Goal: Task Accomplishment & Management: Complete application form

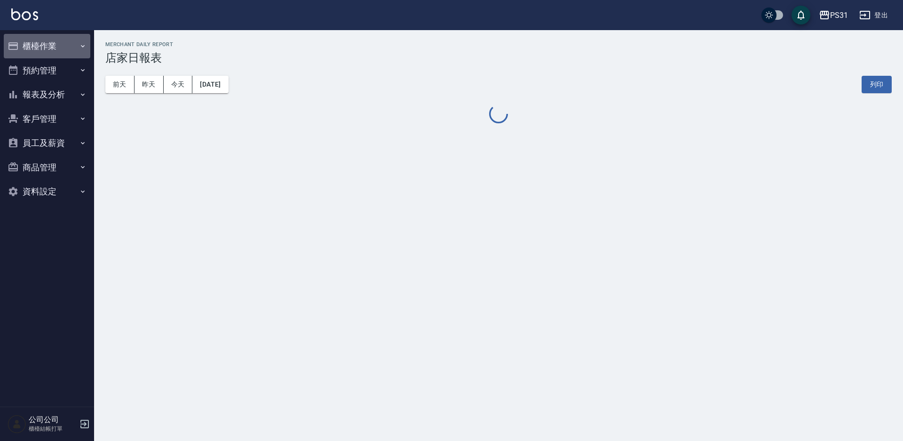
drag, startPoint x: 26, startPoint y: 50, endPoint x: 35, endPoint y: 62, distance: 15.1
click at [26, 51] on button "櫃檯作業" at bounding box center [47, 46] width 87 height 24
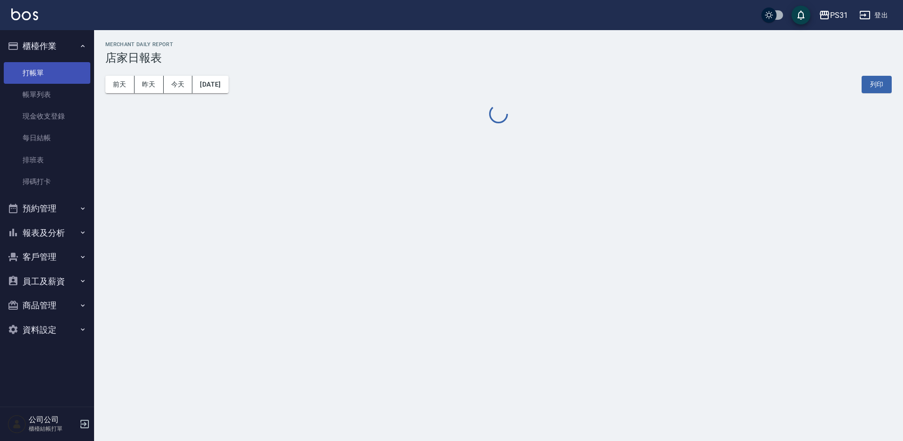
click at [47, 71] on link "打帳單" at bounding box center [47, 73] width 87 height 22
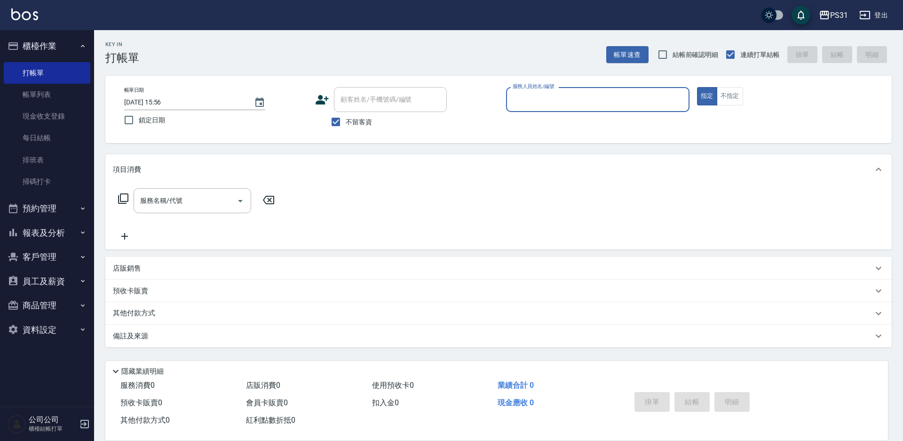
click at [561, 109] on div "服務人員姓名/編號" at bounding box center [597, 99] width 183 height 25
type input "7"
type button "true"
type input "Nini-7"
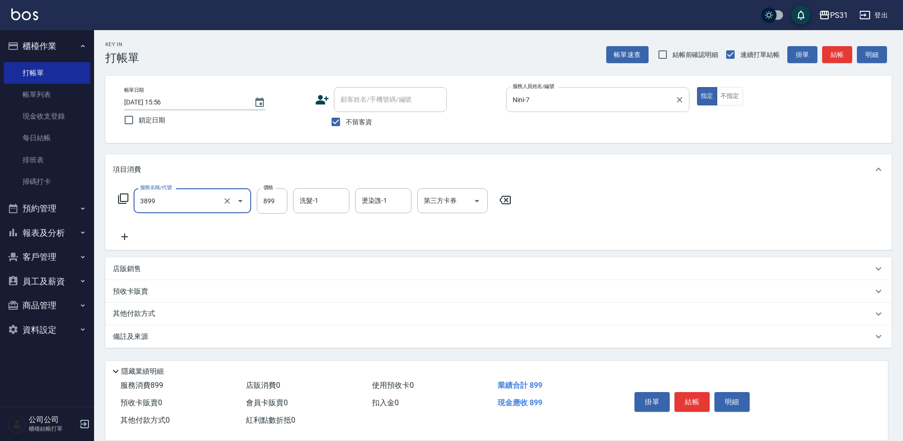
type input "基礎燙(3899)"
type input "1249"
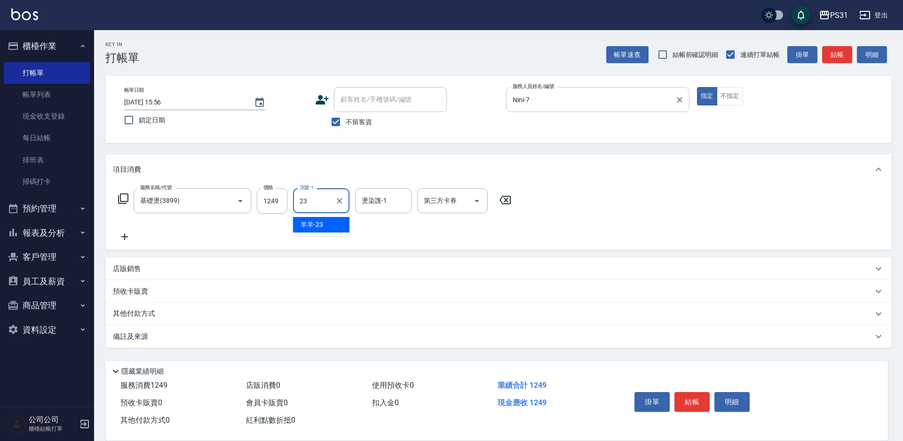
type input "羊羊-23"
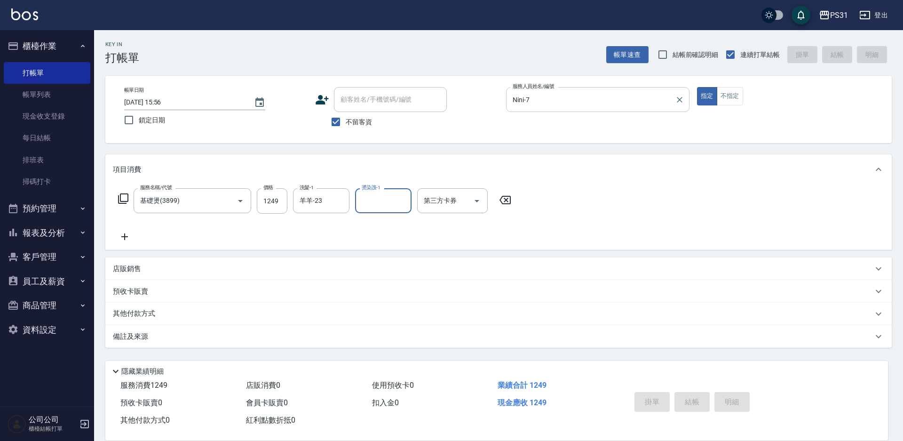
type input "2025/08/20 15:57"
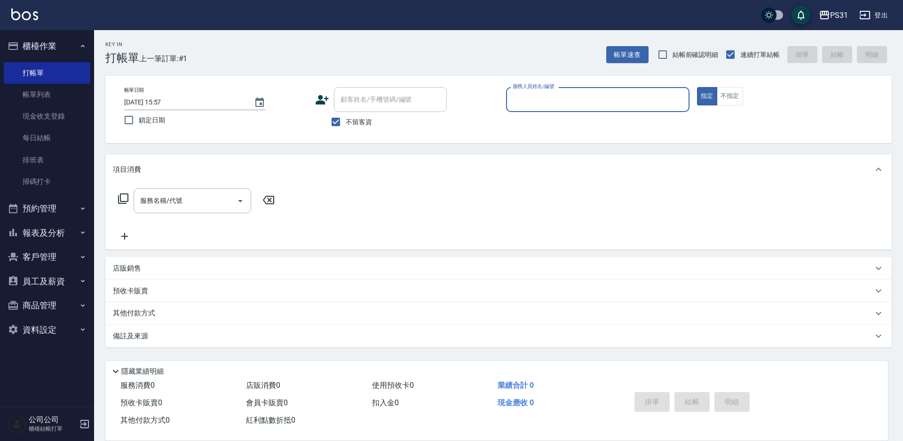
click at [62, 225] on button "報表及分析" at bounding box center [47, 233] width 87 height 24
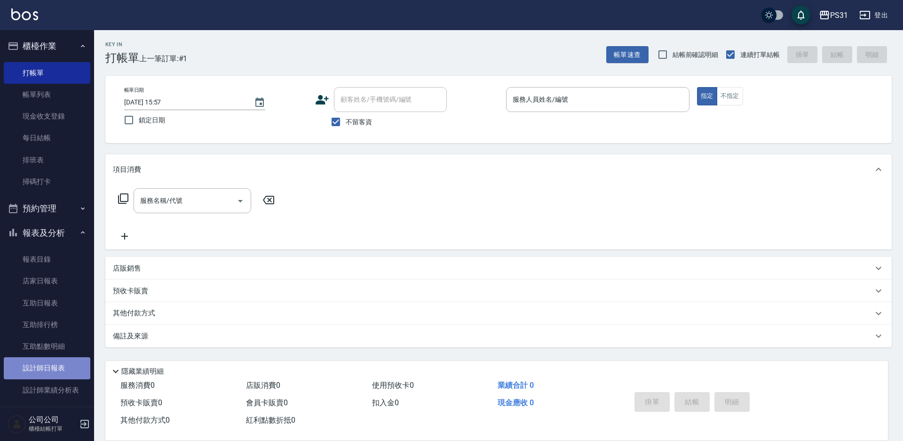
click at [52, 372] on link "設計師日報表" at bounding box center [47, 368] width 87 height 22
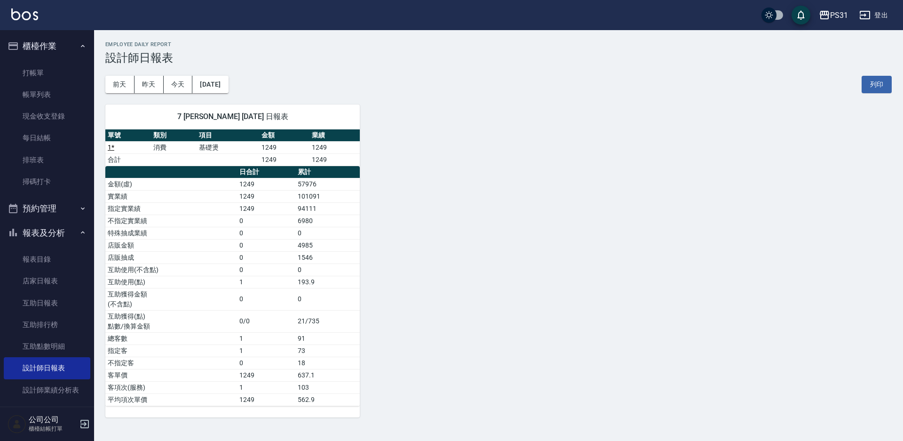
click at [56, 235] on button "報表及分析" at bounding box center [47, 233] width 87 height 24
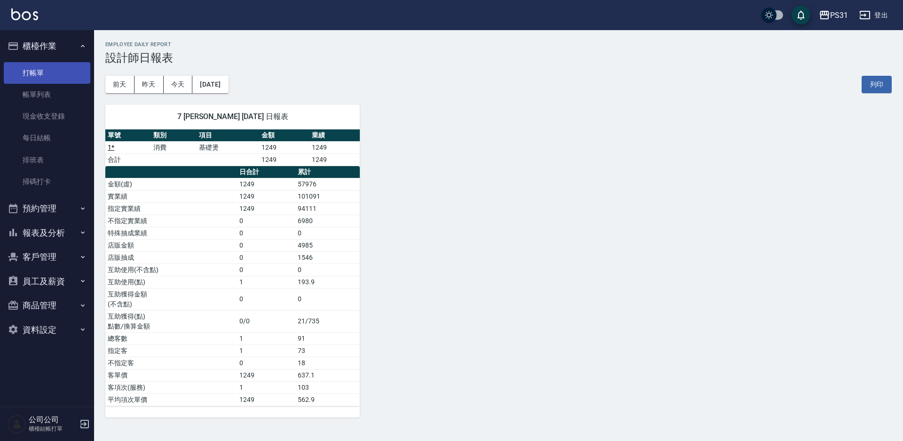
click at [52, 71] on link "打帳單" at bounding box center [47, 73] width 87 height 22
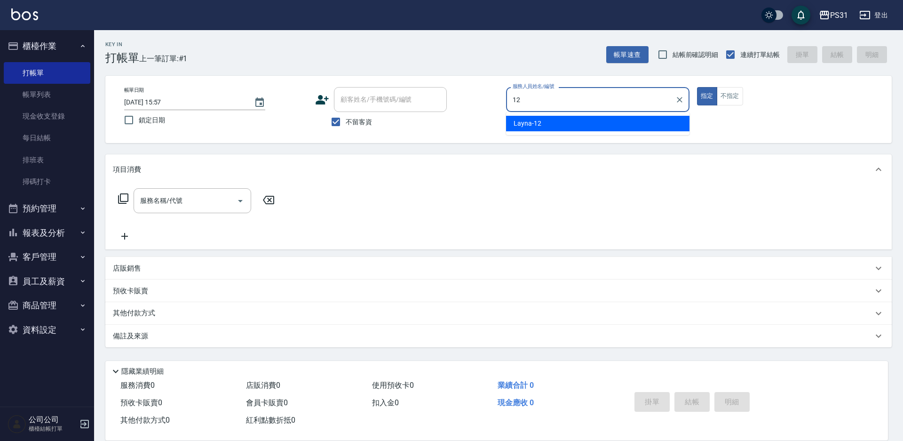
type input "12"
type button "true"
type input "Layna-12"
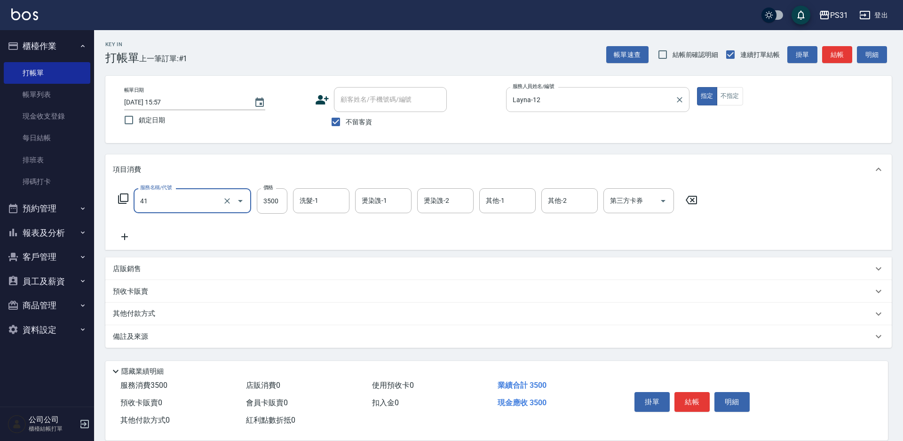
type input "染髮A餐(41)"
type input "3000"
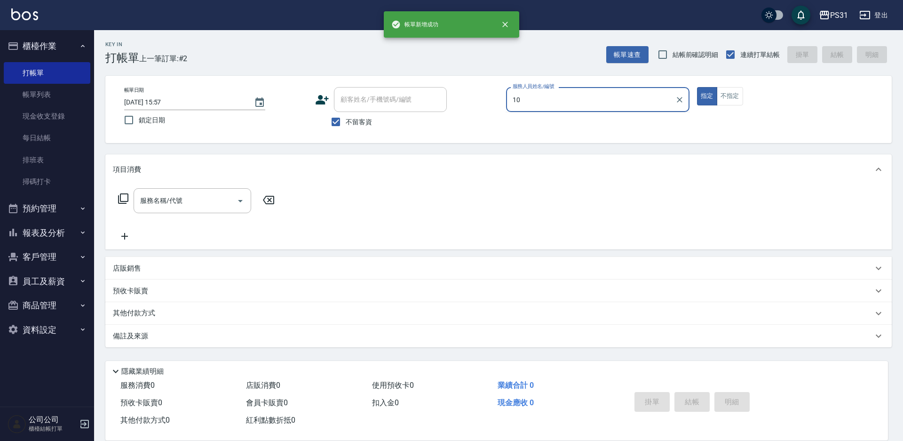
type input "Zhan-10"
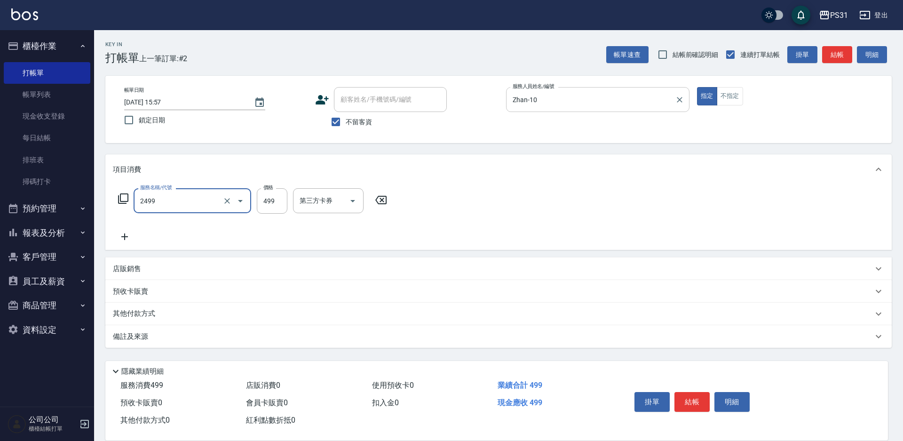
type input "499洗剪套餐(2499)"
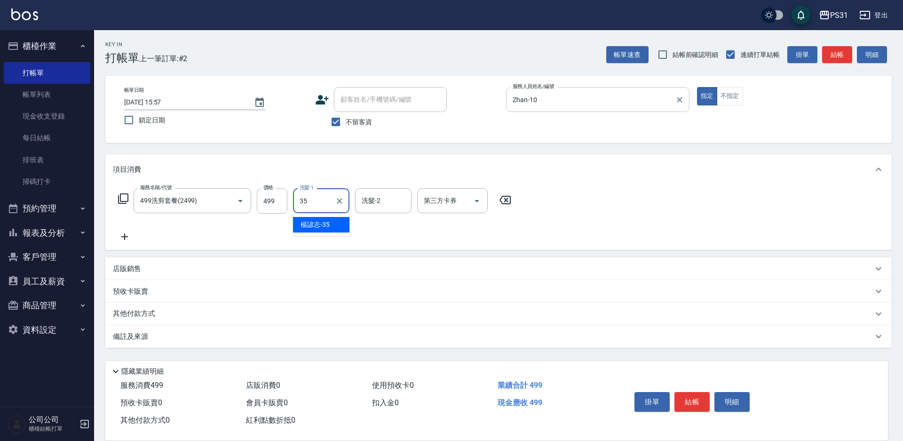
type input "楊諺志-35"
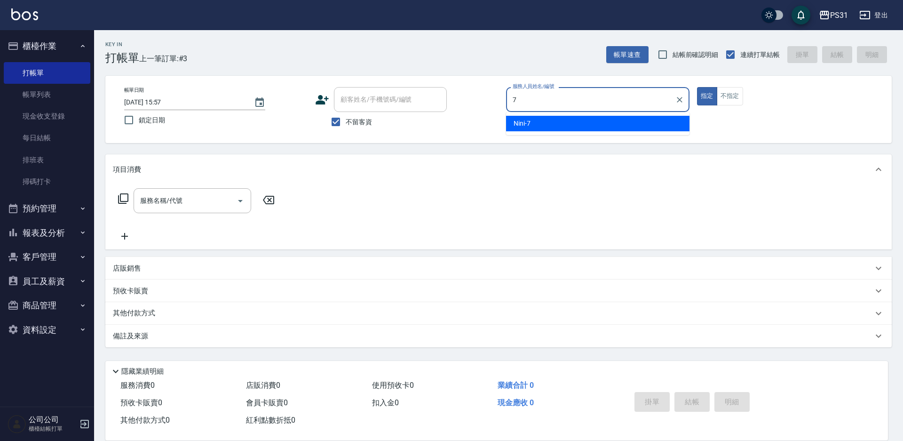
type input "Nini-7"
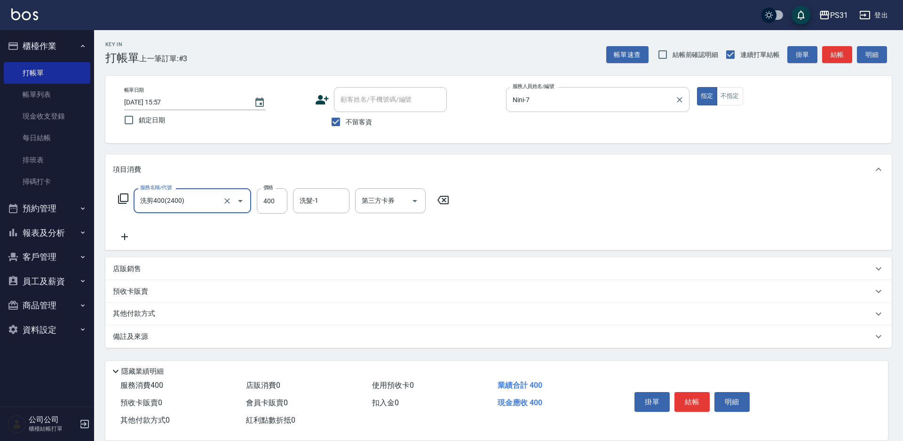
type input "洗剪400(2400)"
type input "300"
type input "鈺欣-34"
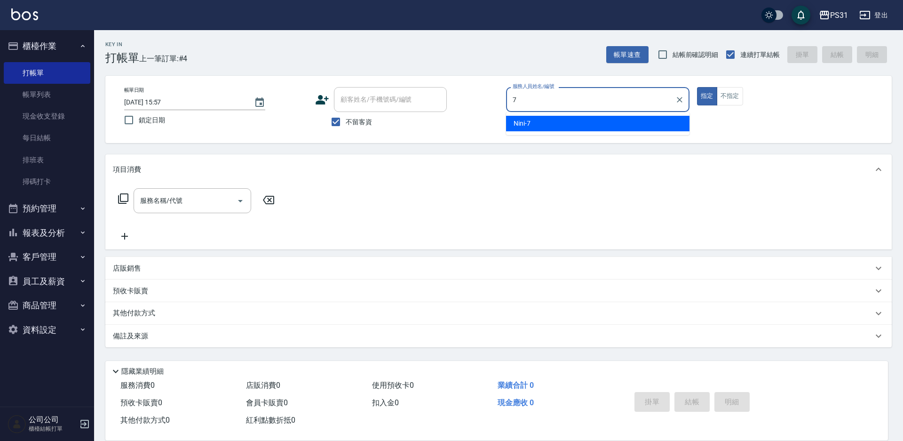
type input "Nini-7"
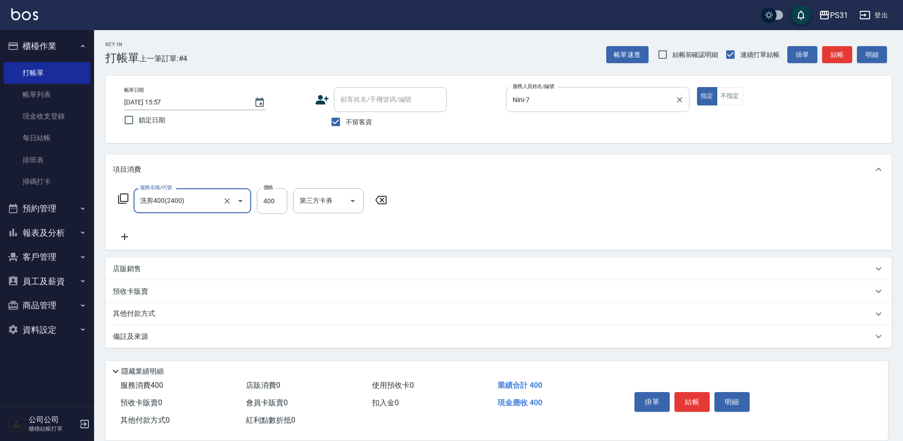
type input "洗剪400(2400)"
click at [272, 209] on input "400" at bounding box center [272, 200] width 31 height 25
type input "300"
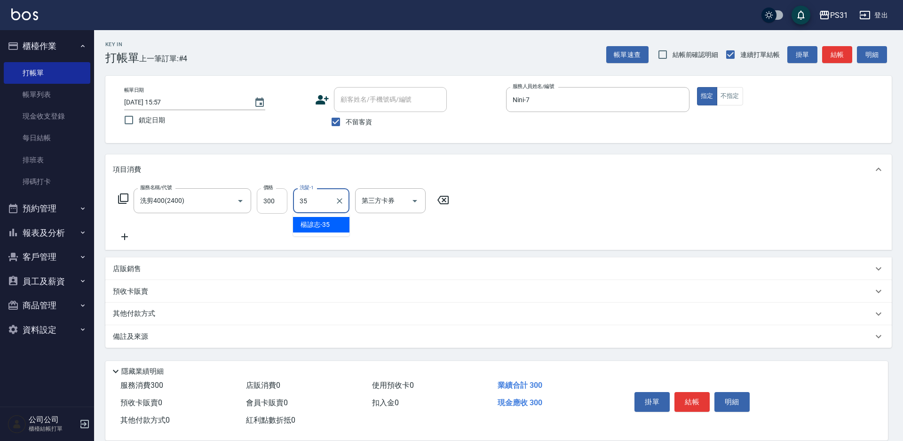
type input "楊諺志-35"
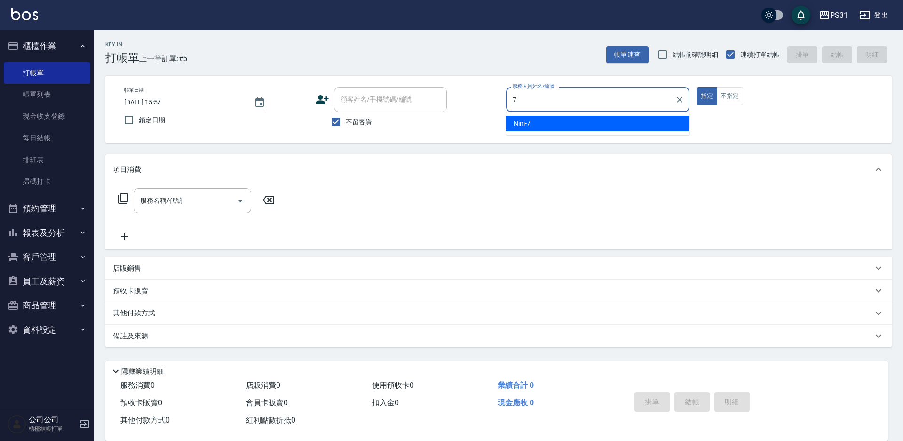
type input "Nini-7"
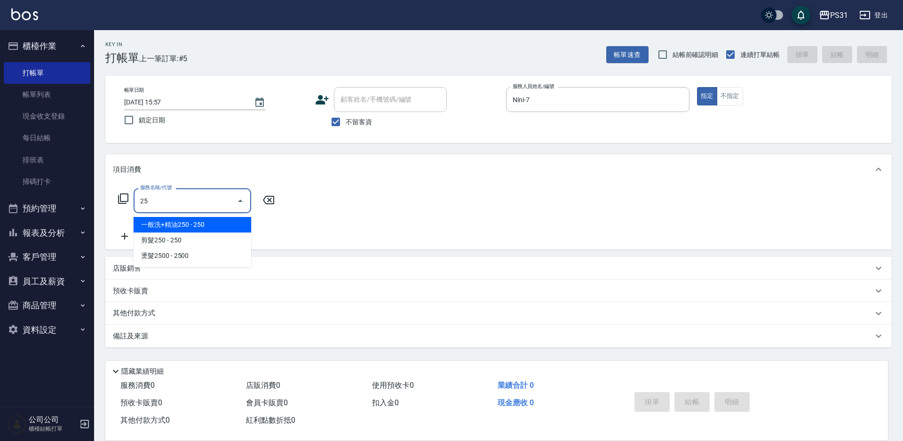
type input "2"
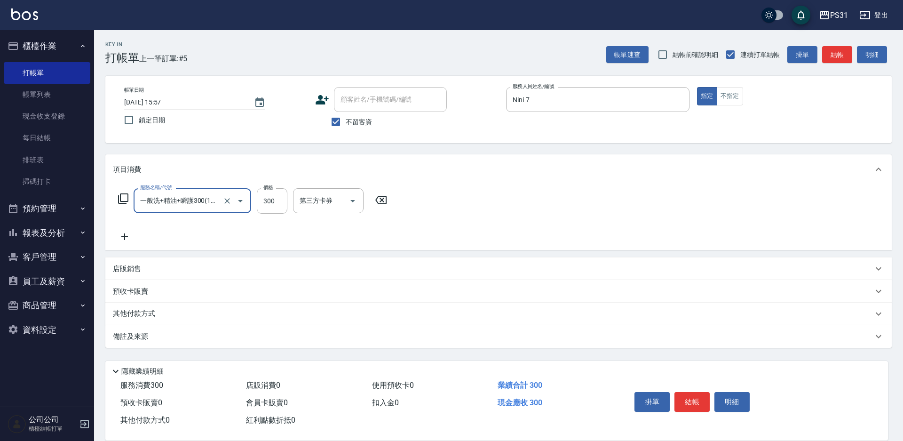
type input "一般洗+精油+瞬護300(1300)"
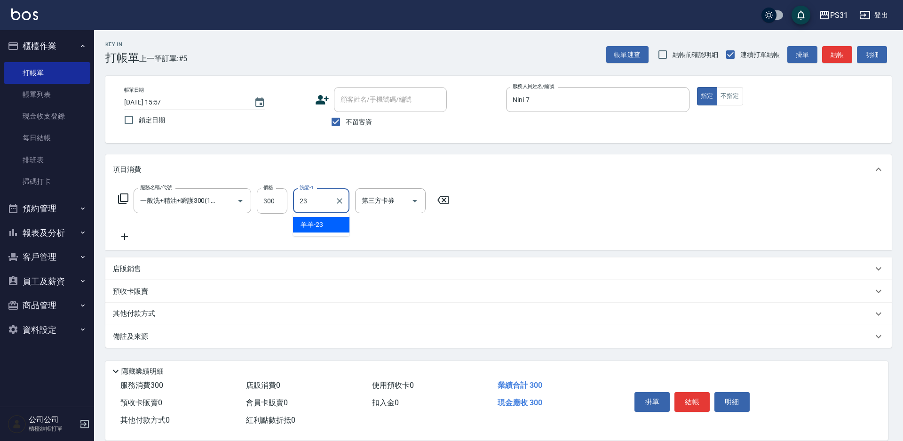
type input "羊羊-23"
click at [341, 204] on icon "Clear" at bounding box center [339, 200] width 9 height 9
type input "鈺欣-34"
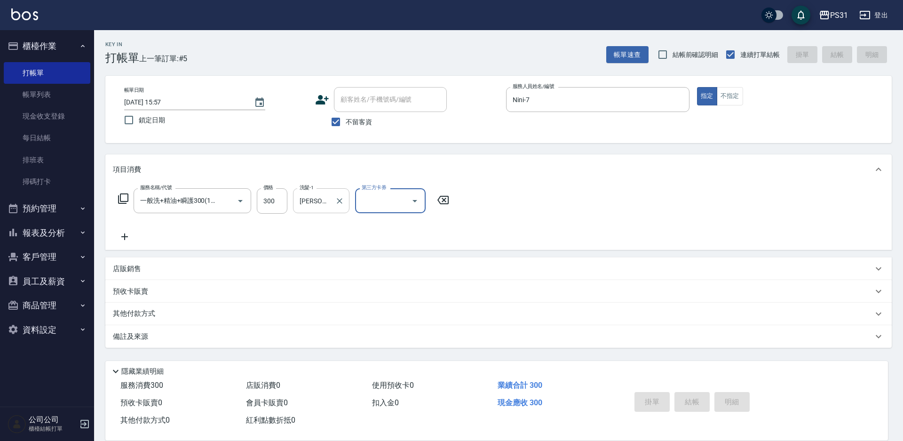
type input "2025/08/20 15:58"
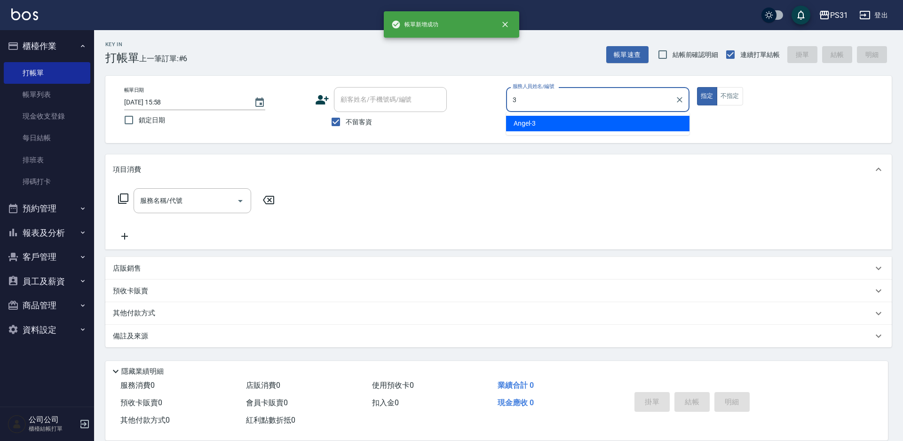
type input "Angel-3"
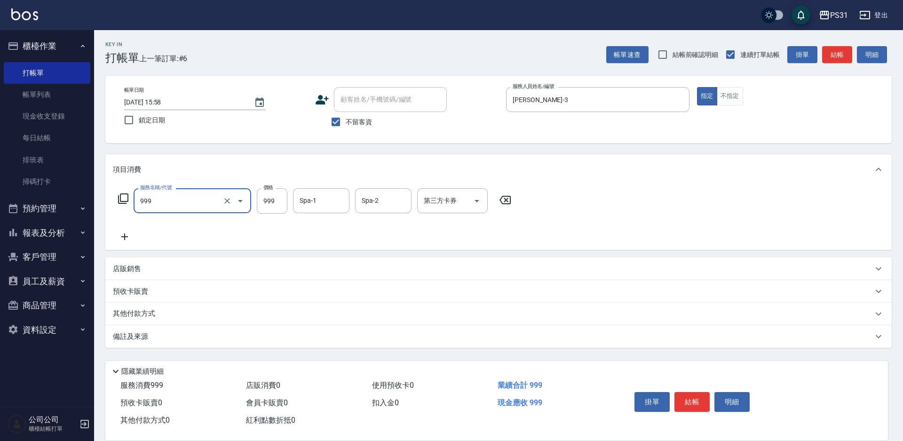
type input "精油套餐999(999)"
type input "1099"
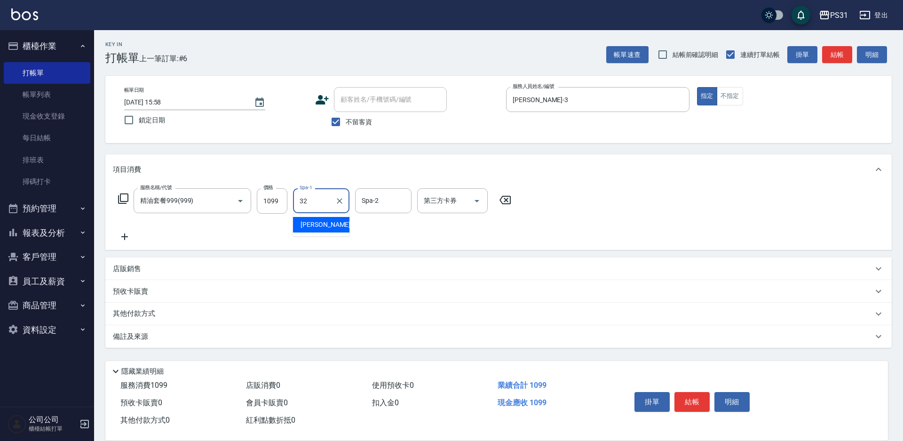
type input "陳聖軒-32"
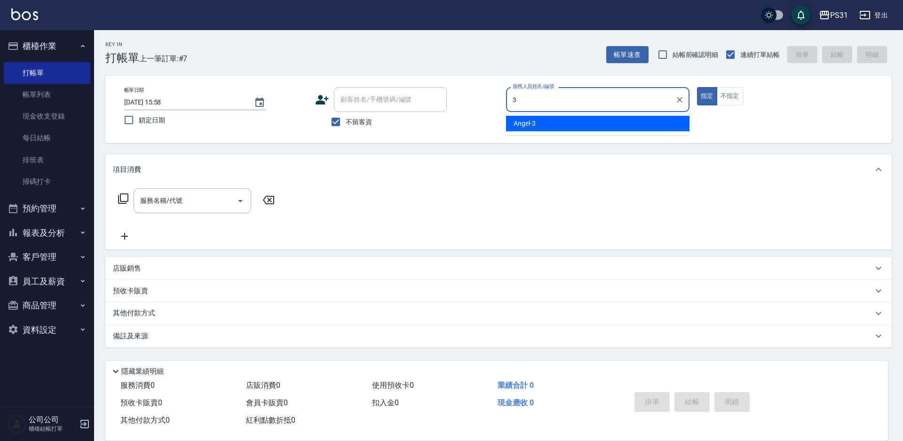
type input "Angel-3"
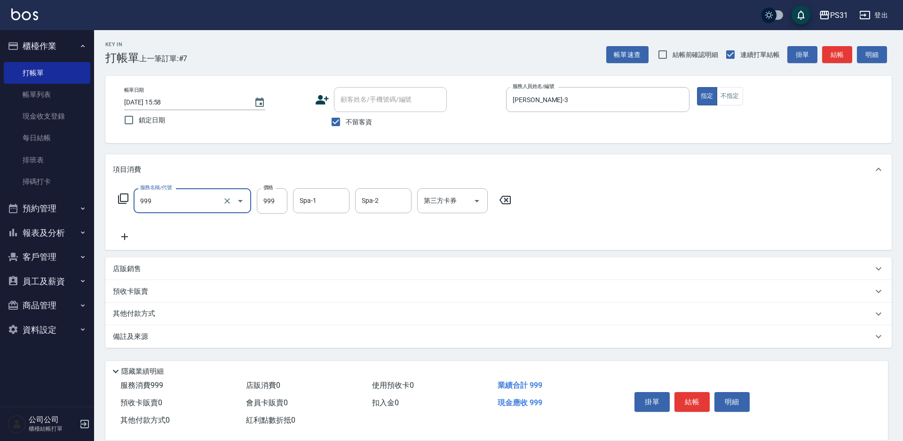
type input "精油套餐999(999)"
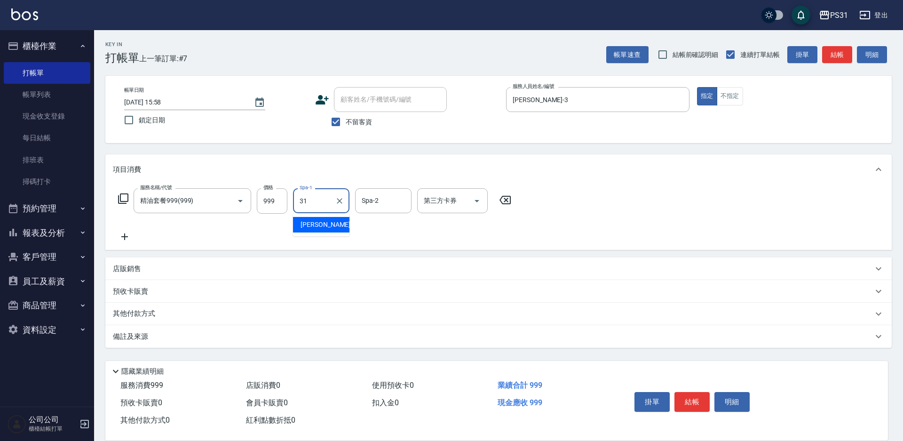
type input "何宜柔-31"
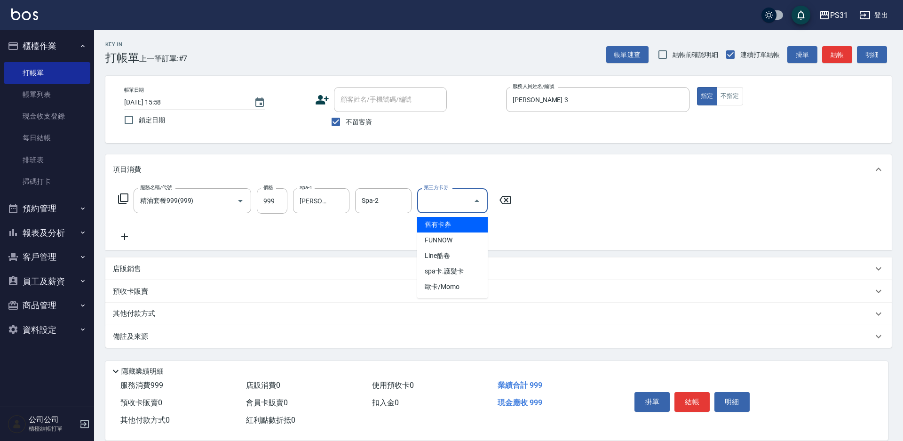
type input "舊有卡券"
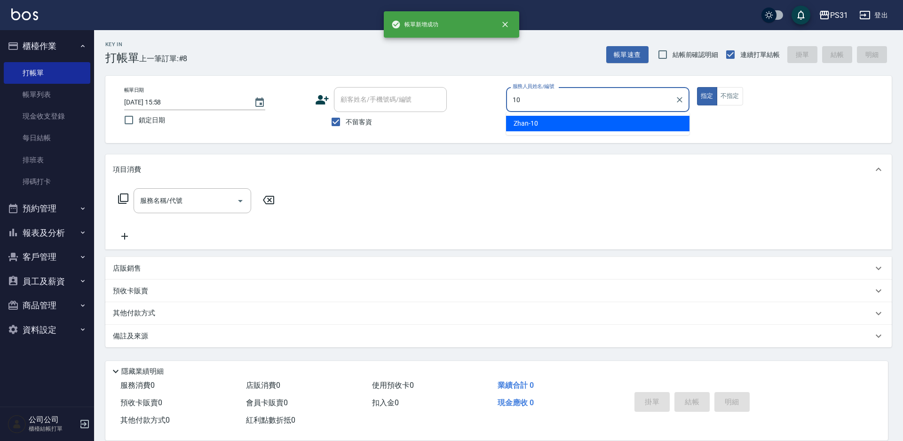
type input "Zhan-10"
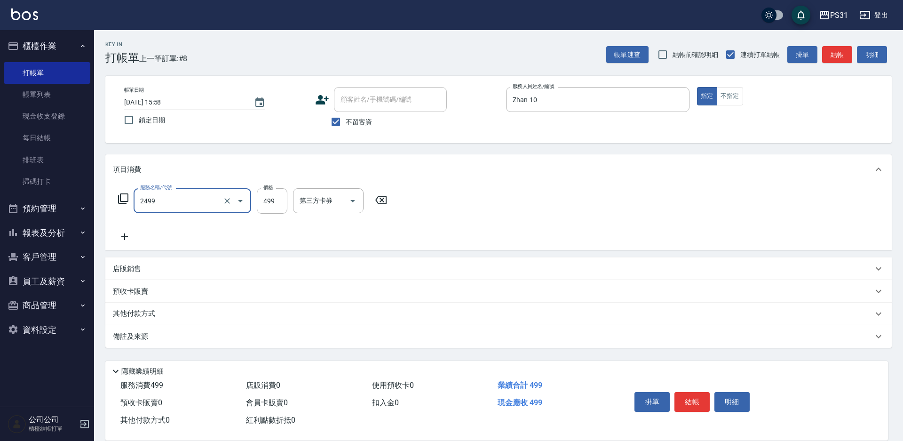
type input "499洗剪套餐(2499)"
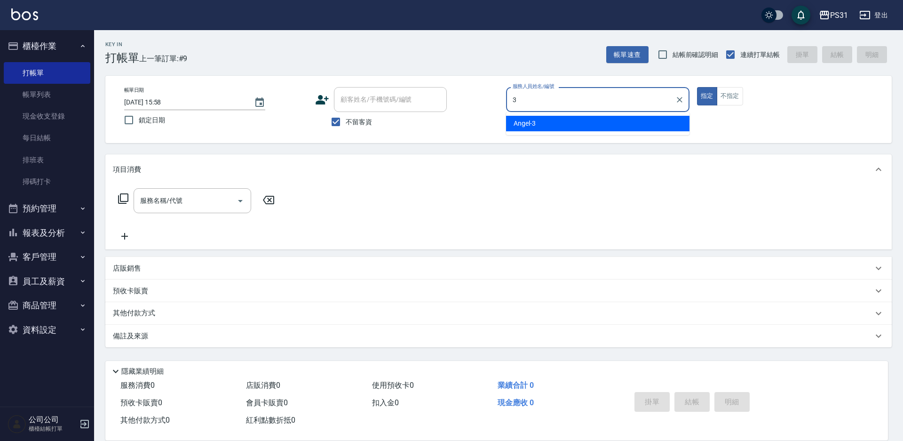
type input "Angel-3"
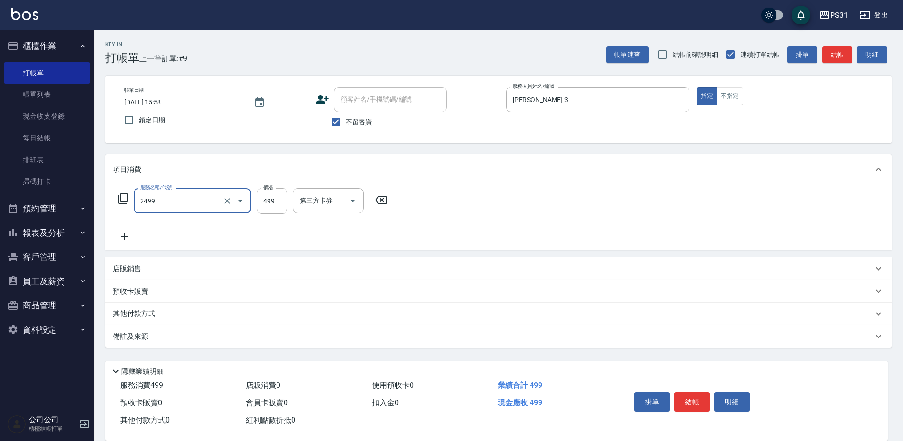
type input "499洗剪套餐(2499)"
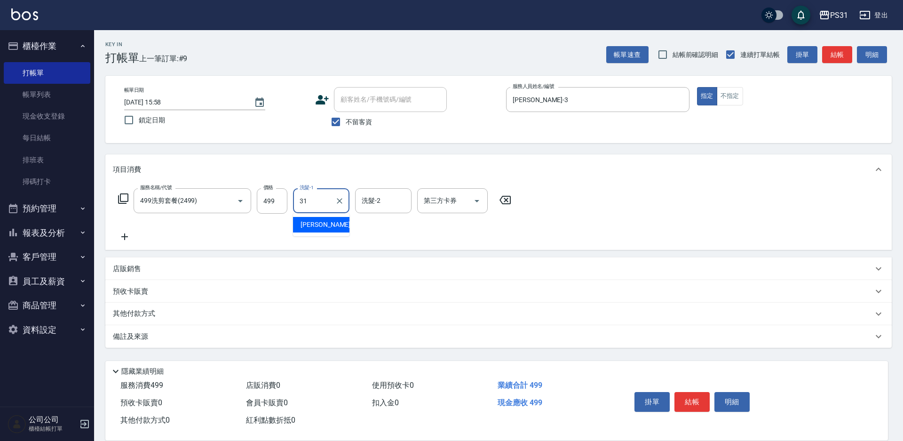
type input "何宜柔-31"
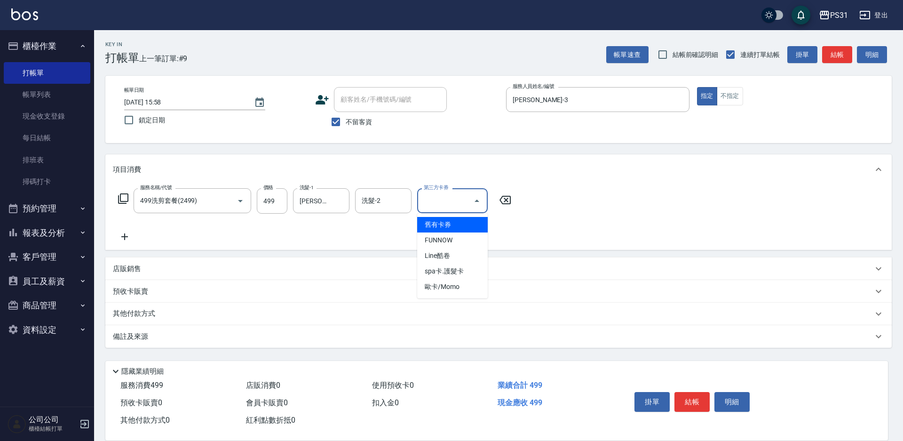
type input "舊有卡券"
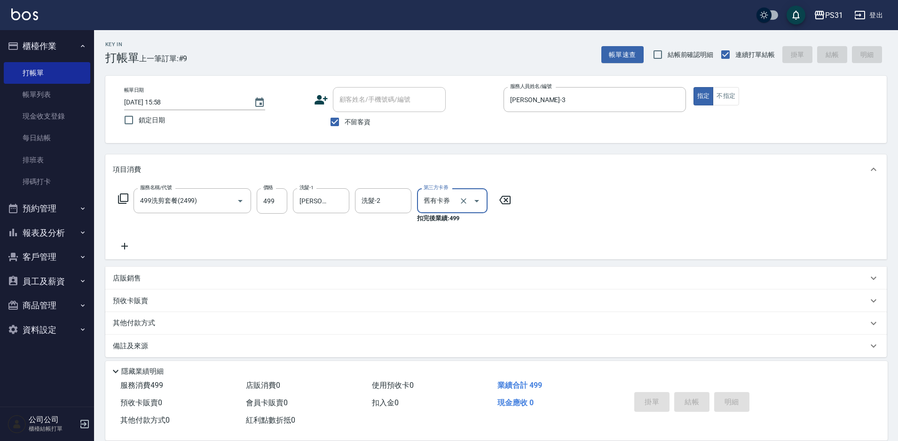
type input "2025/08/20 15:59"
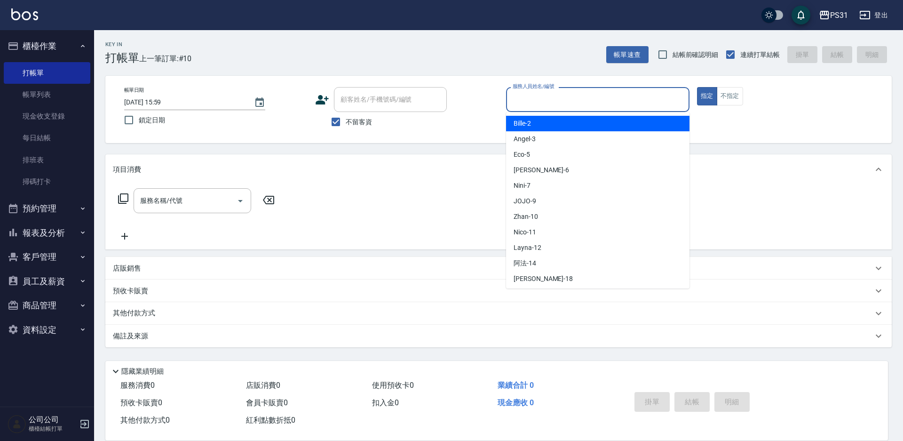
click at [591, 107] on input "服務人員姓名/編號" at bounding box center [597, 99] width 175 height 16
type input "Nini-7"
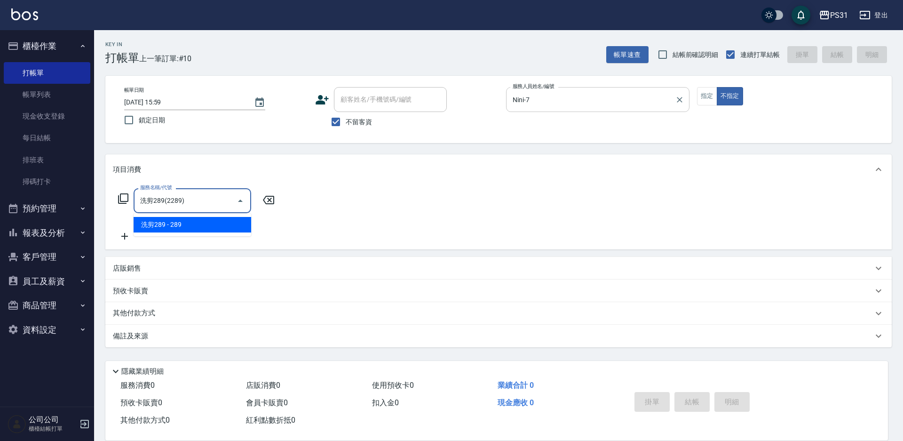
type input "洗剪289(2289)"
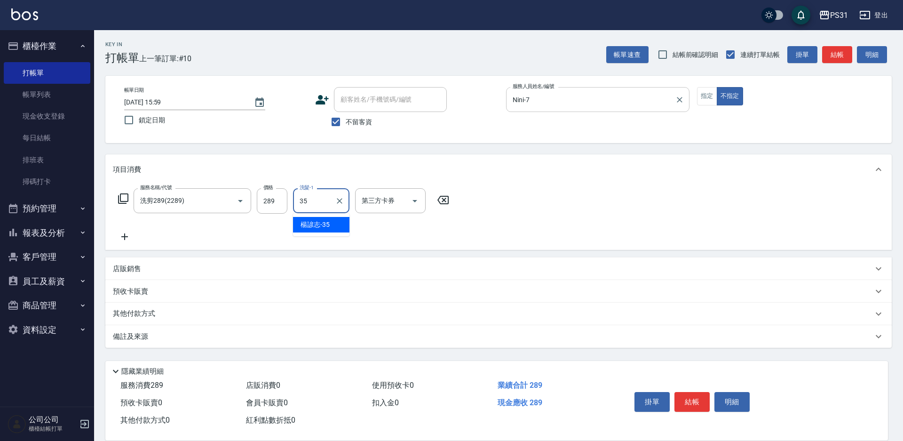
type input "楊諺志-35"
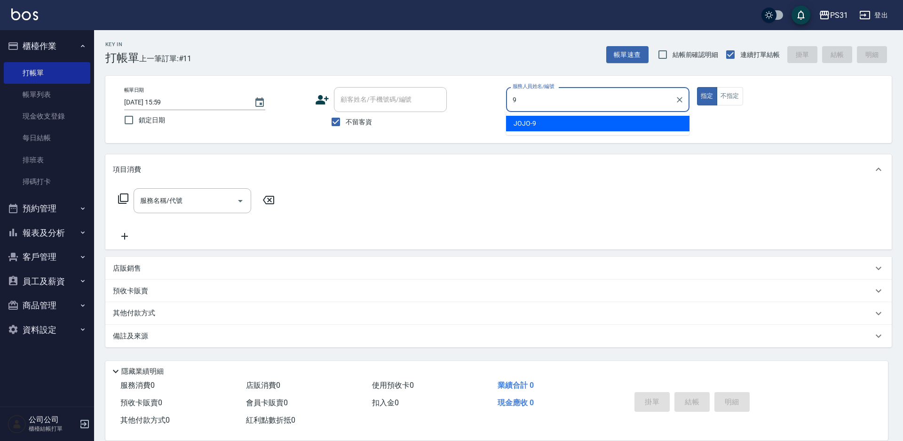
type input "JOJO-9"
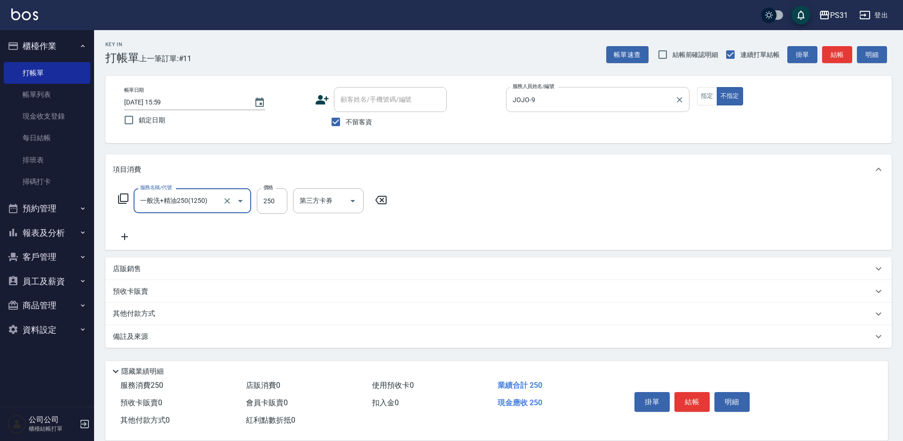
type input "一般洗+精油250(1250)"
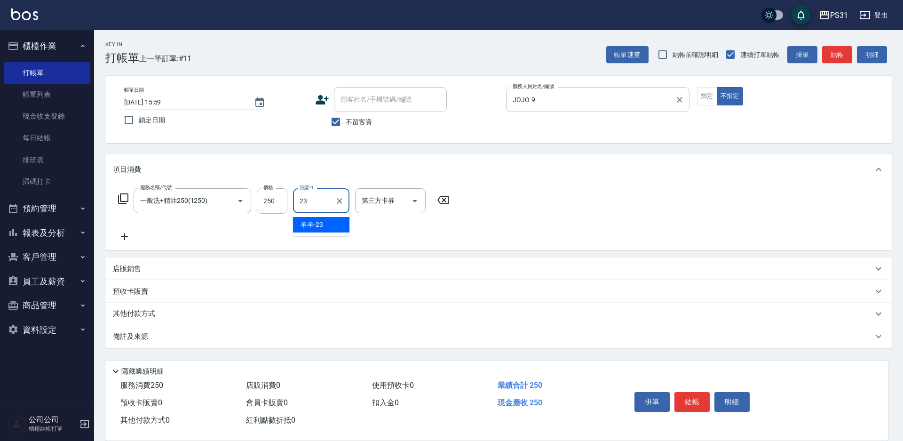
type input "羊羊-23"
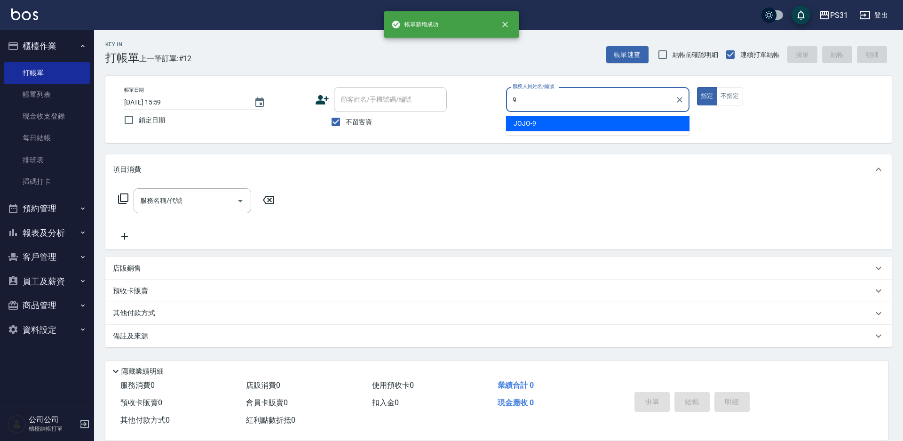
type input "JOJO-9"
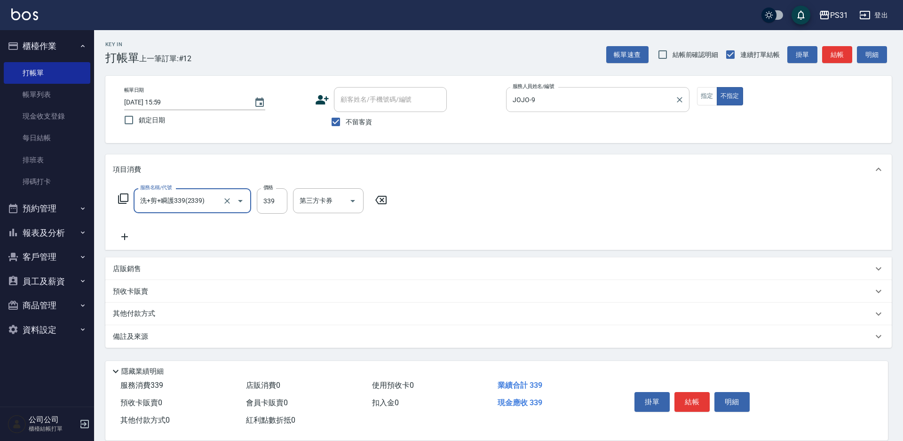
type input "洗+剪+瞬護339(2339)"
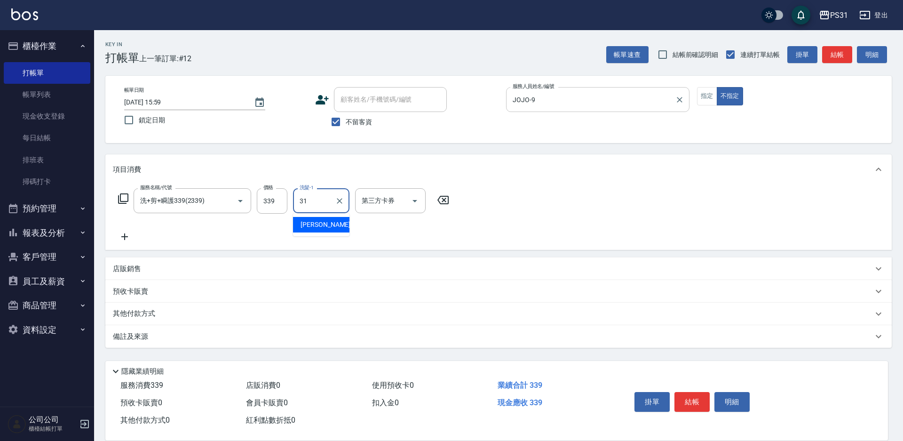
type input "何宜柔-31"
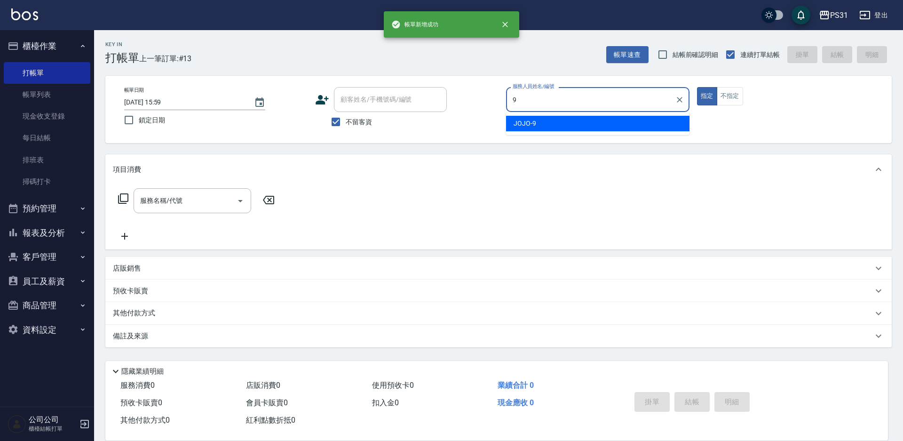
type input "JOJO-9"
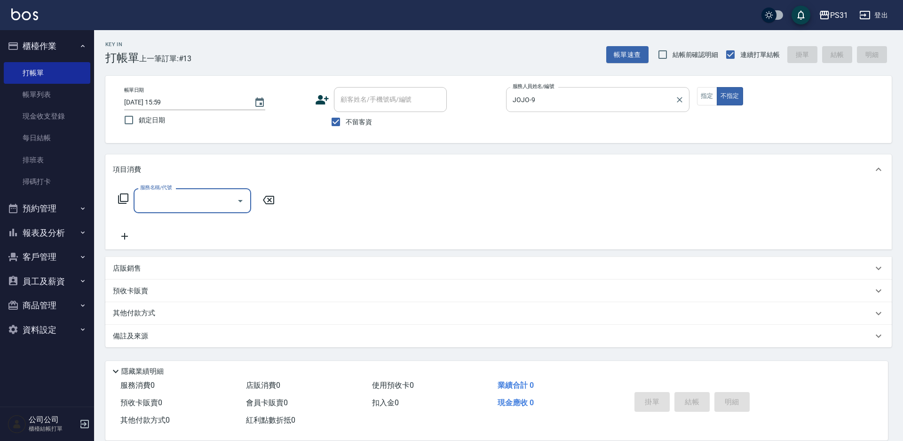
type input "2"
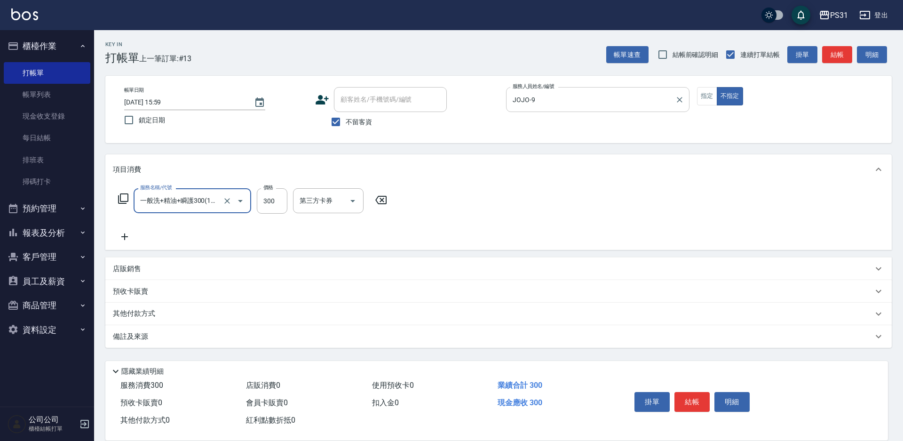
type input "一般洗+精油+瞬護300(1300)"
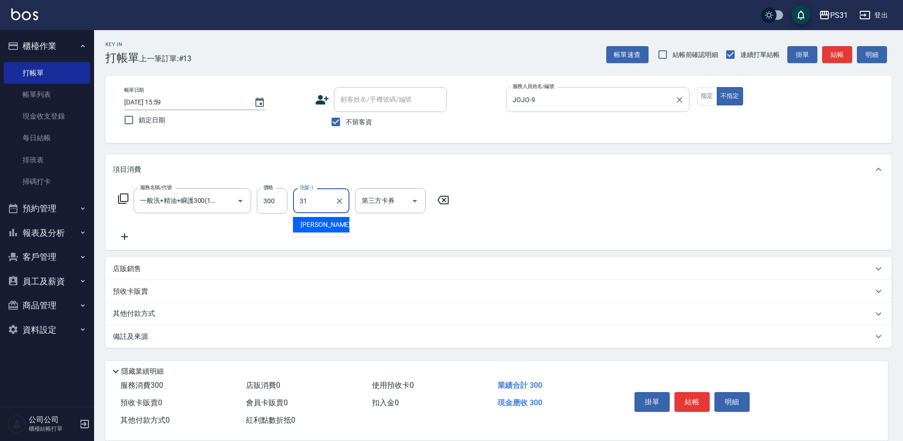
type input "何宜柔-31"
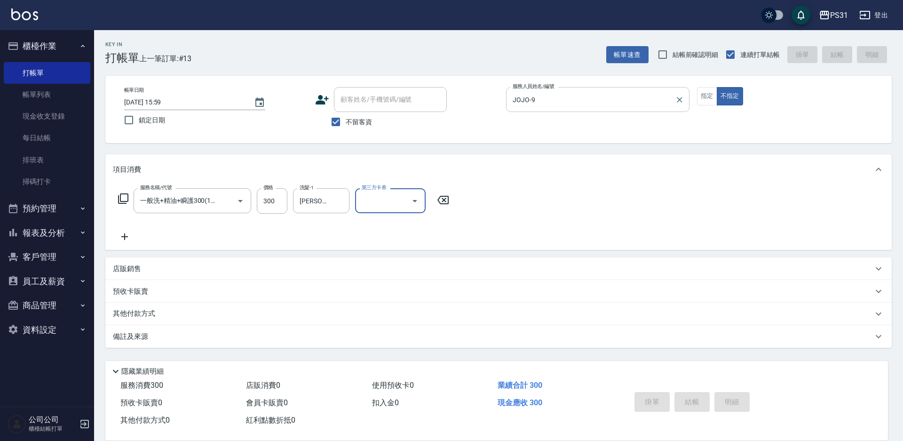
type input "2025/08/20 16:00"
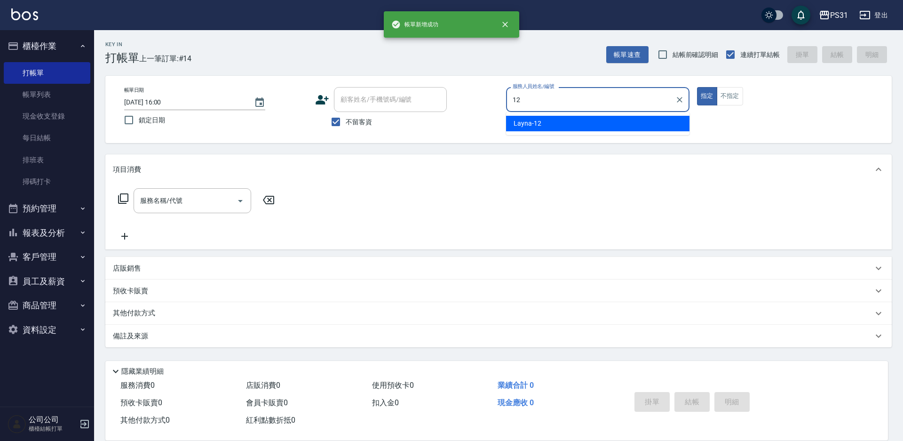
type input "Layna-12"
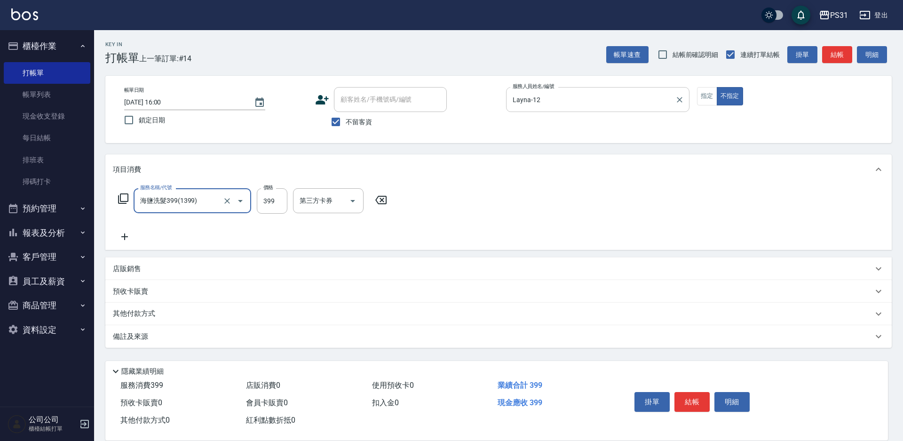
type input "海鹽洗髮399(1399)"
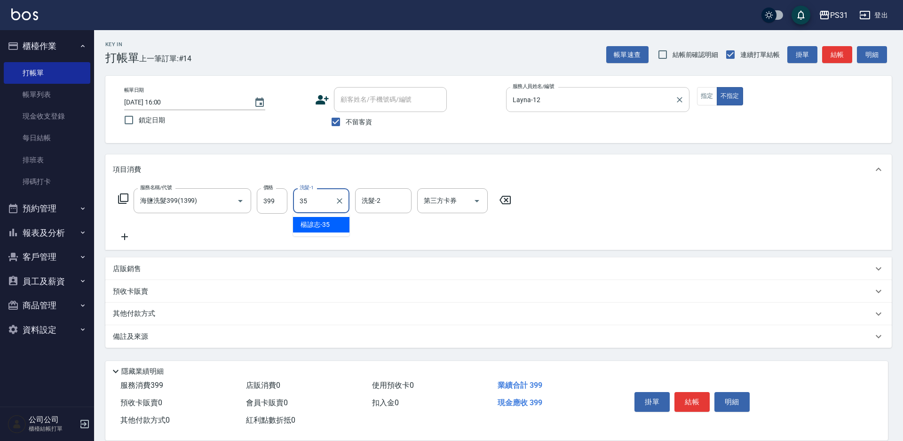
type input "楊諺志-35"
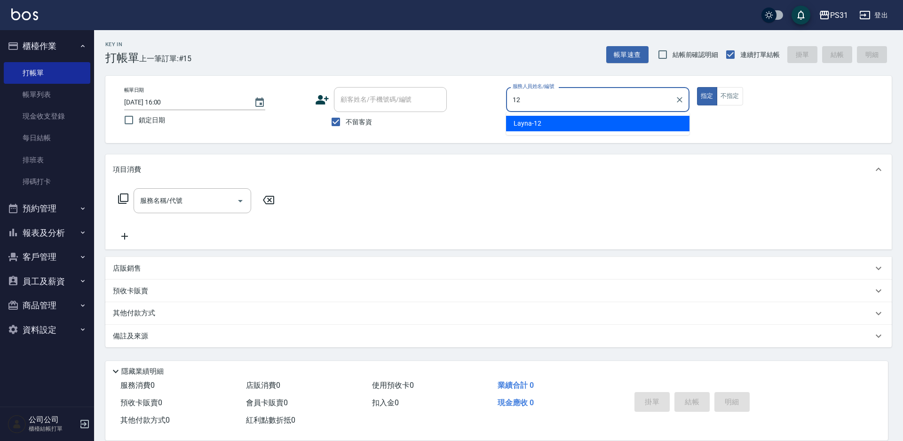
type input "Layna-12"
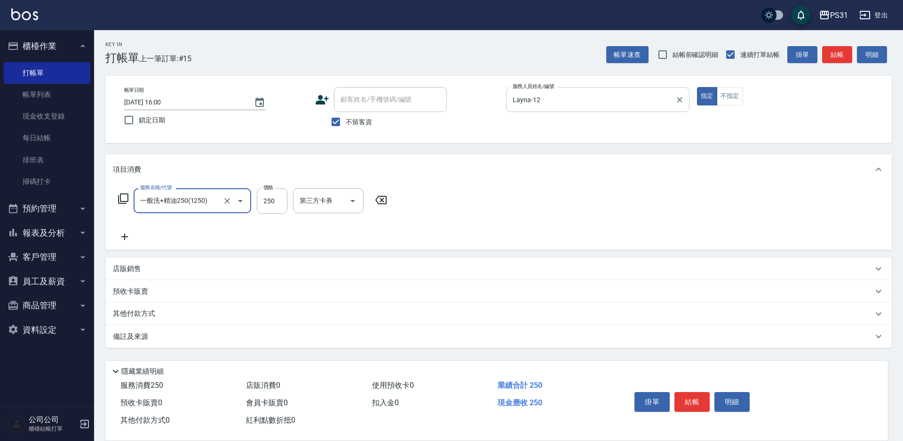
type input "一般洗+精油250(1250)"
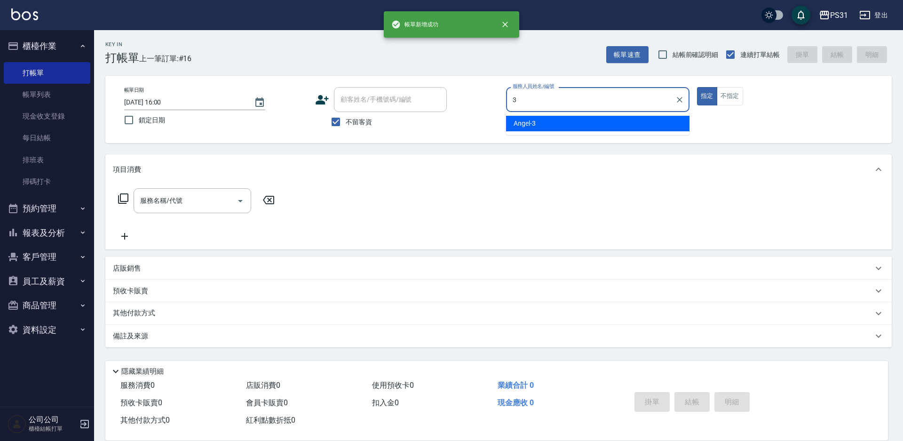
type input "Angel-3"
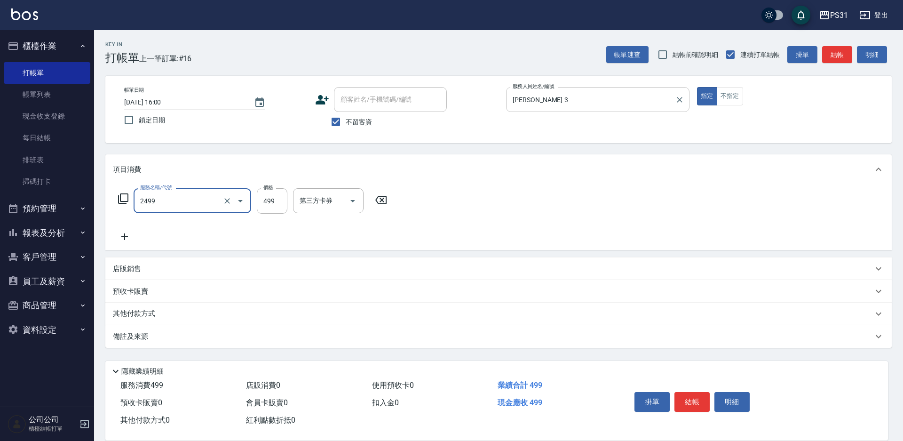
type input "499洗剪套餐(2499)"
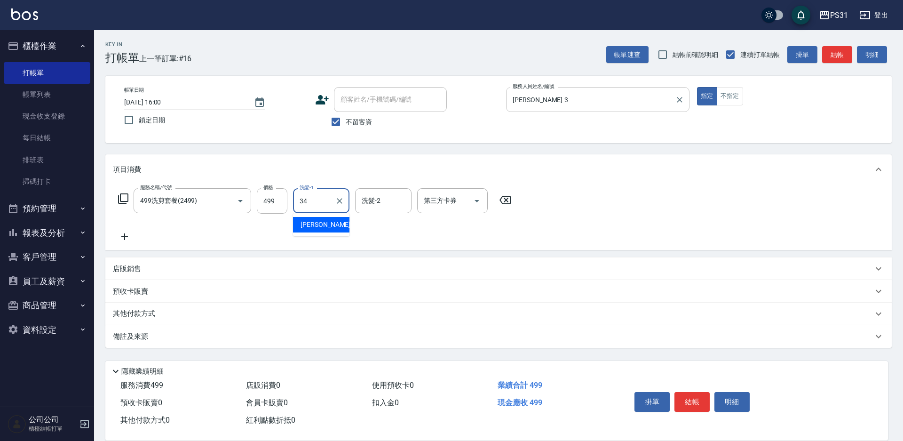
type input "鈺欣-34"
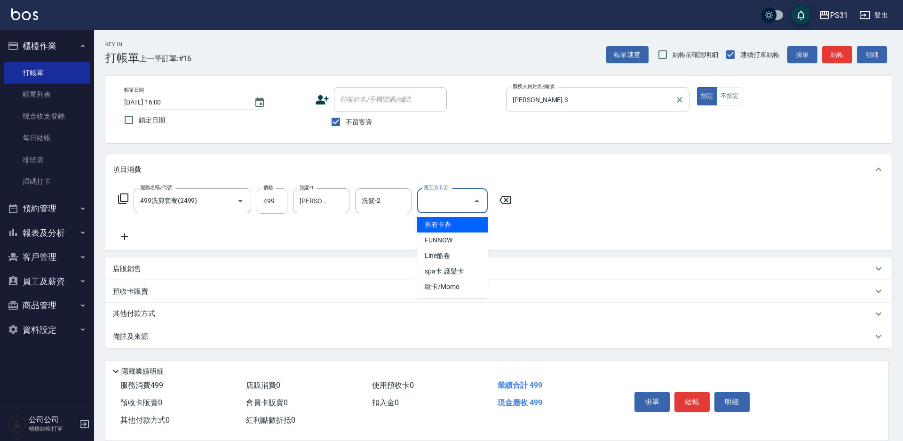
type input "舊有卡券"
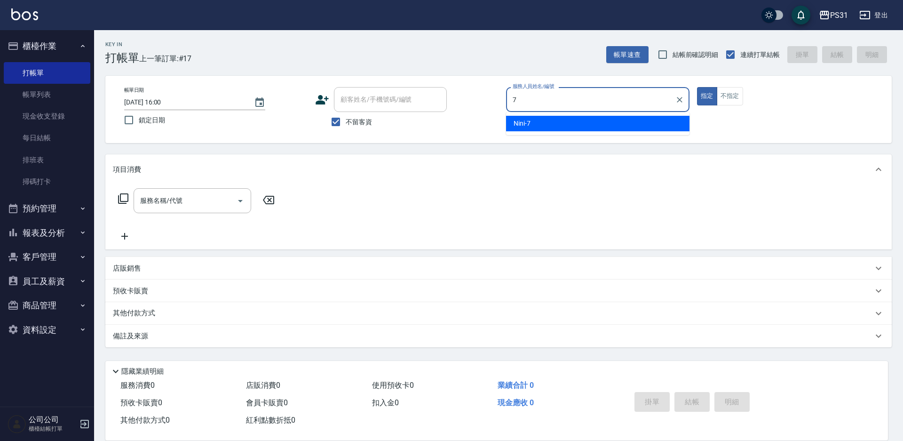
type input "Nini-7"
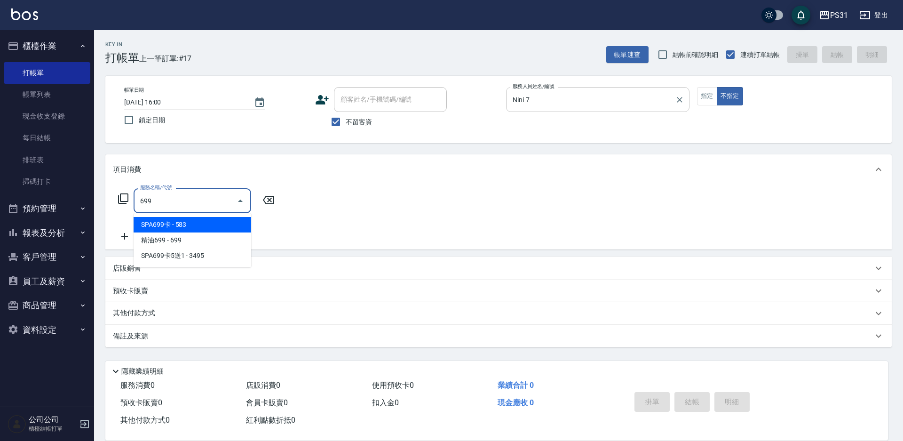
type input "SPA699卡(0069)"
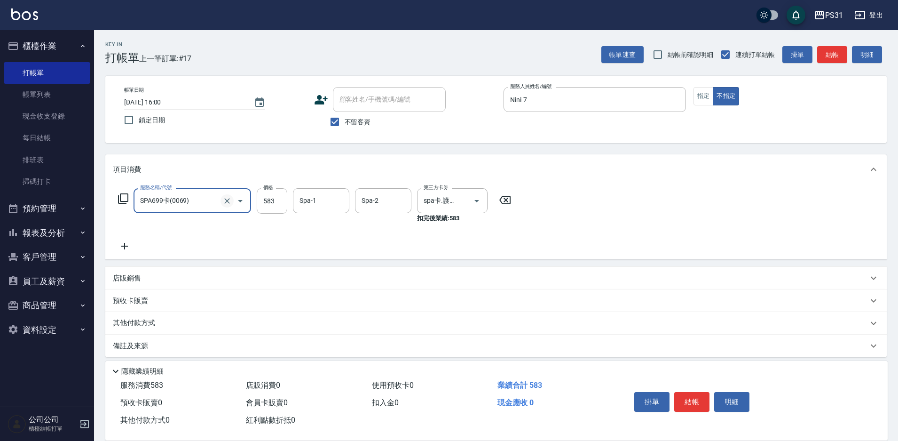
click at [231, 203] on icon "Clear" at bounding box center [226, 200] width 9 height 9
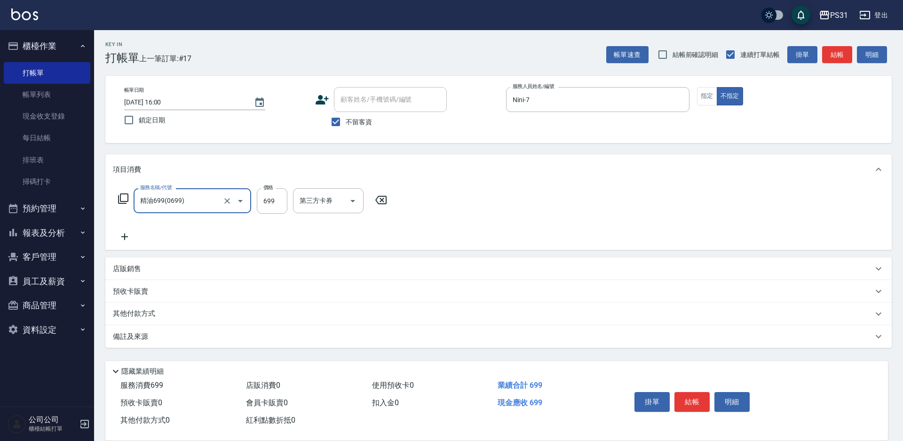
type input "精油699(0699)"
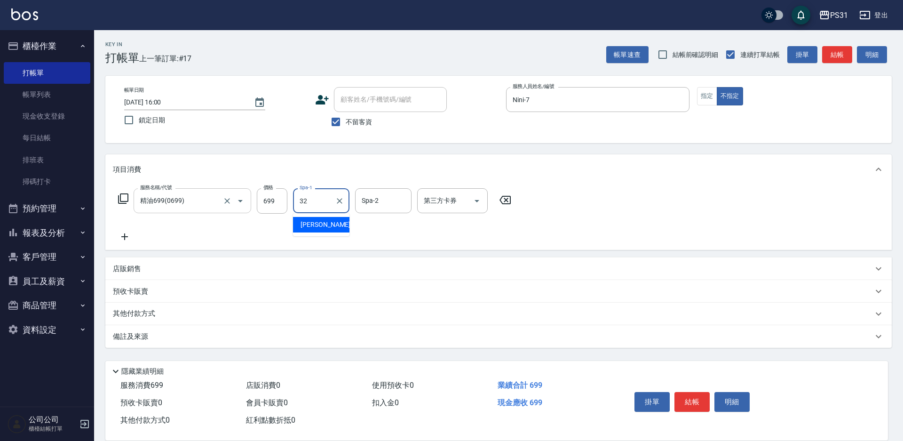
type input "陳聖軒-32"
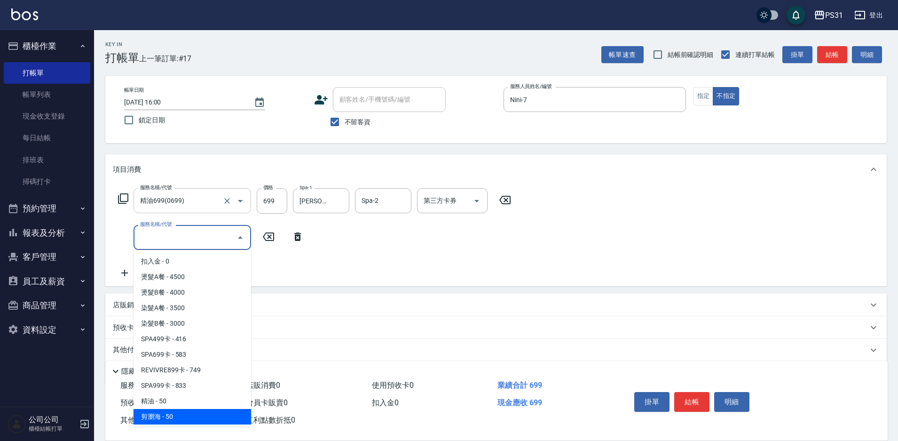
type input "剪瀏海(250)"
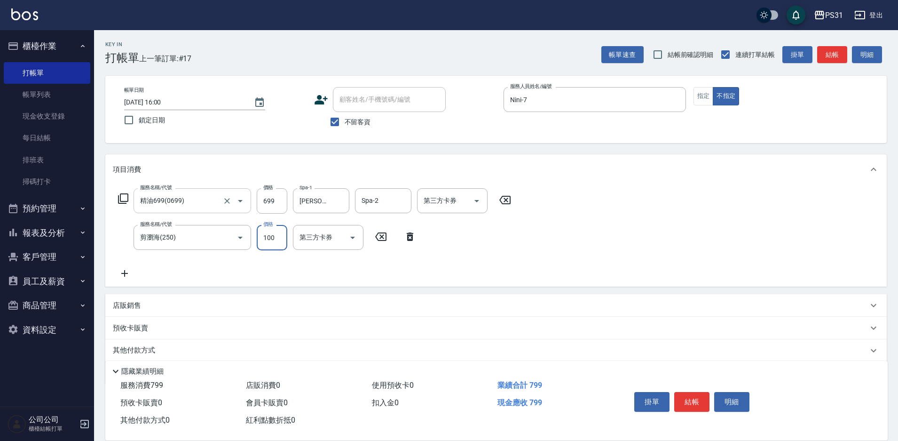
type input "100"
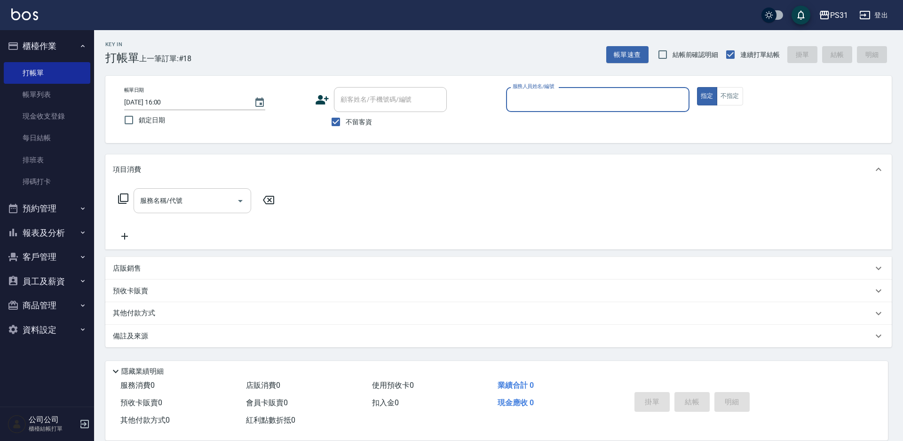
click at [54, 233] on button "報表及分析" at bounding box center [47, 233] width 87 height 24
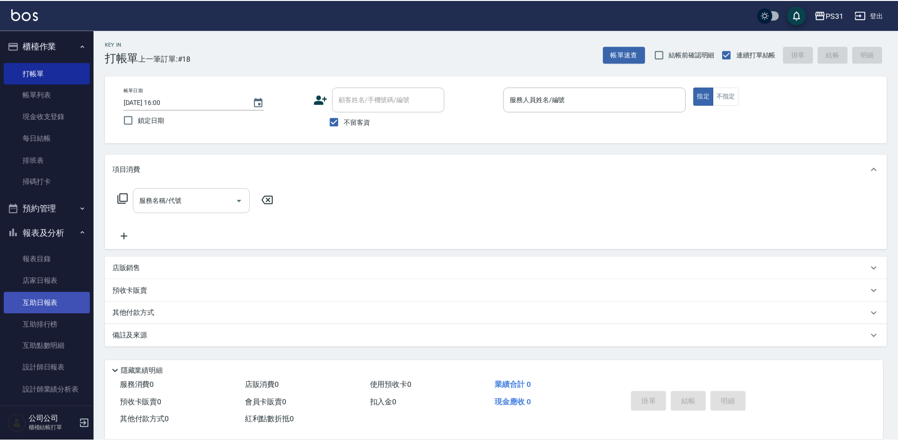
scroll to position [128, 0]
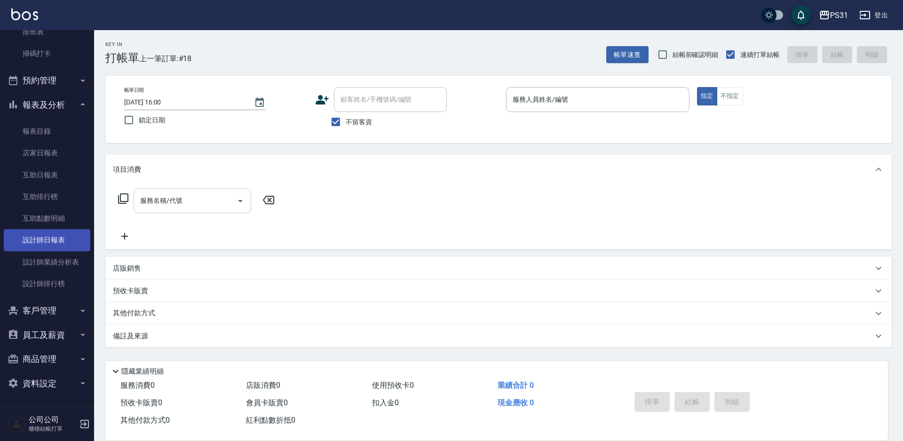
click at [55, 238] on link "設計師日報表" at bounding box center [47, 240] width 87 height 22
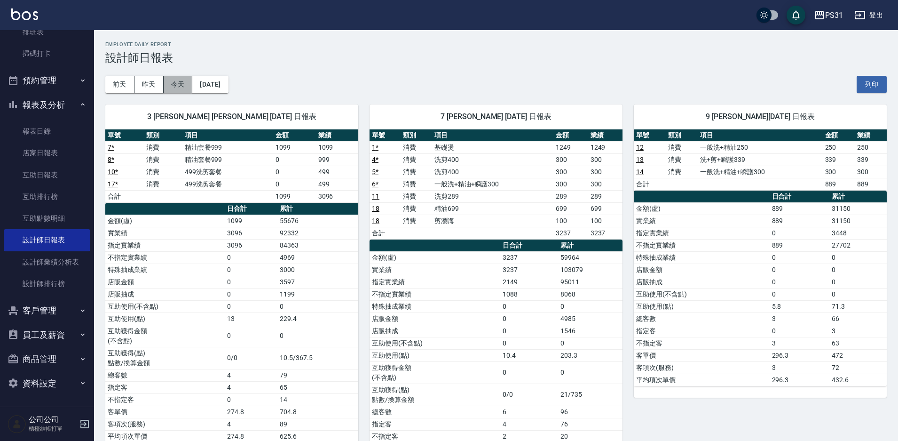
click at [181, 79] on button "今天" at bounding box center [178, 84] width 29 height 17
click at [55, 186] on link "互助排行榜" at bounding box center [47, 197] width 87 height 22
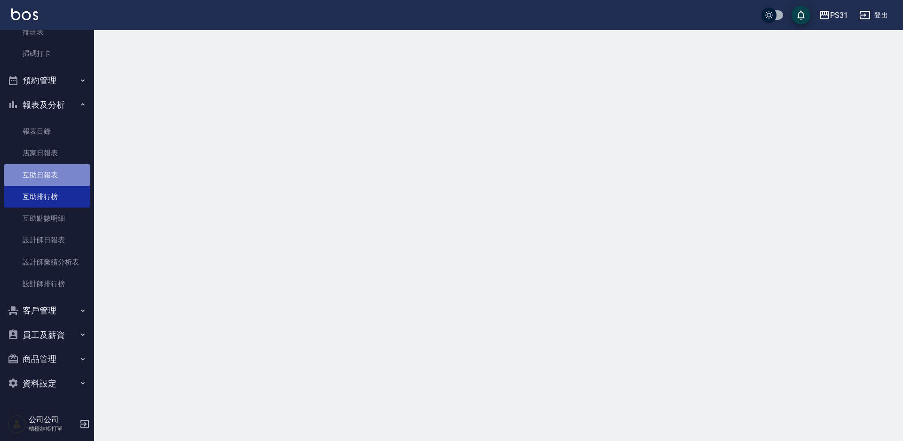
click at [52, 178] on link "互助日報表" at bounding box center [47, 175] width 87 height 22
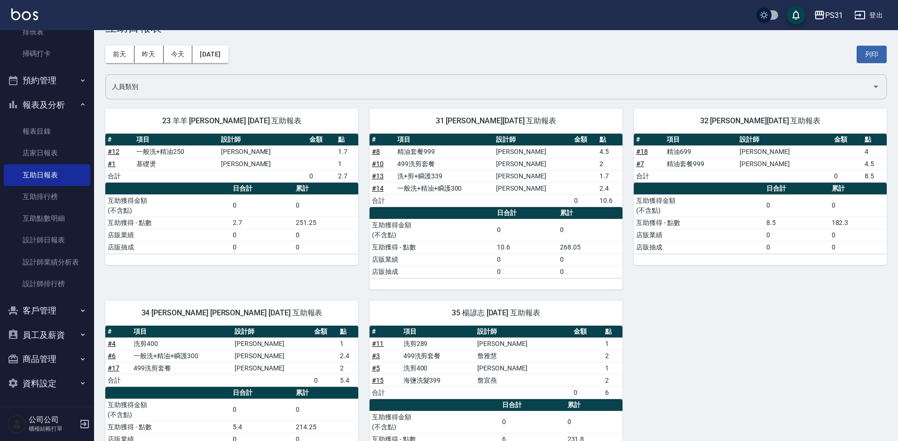
scroll to position [47, 0]
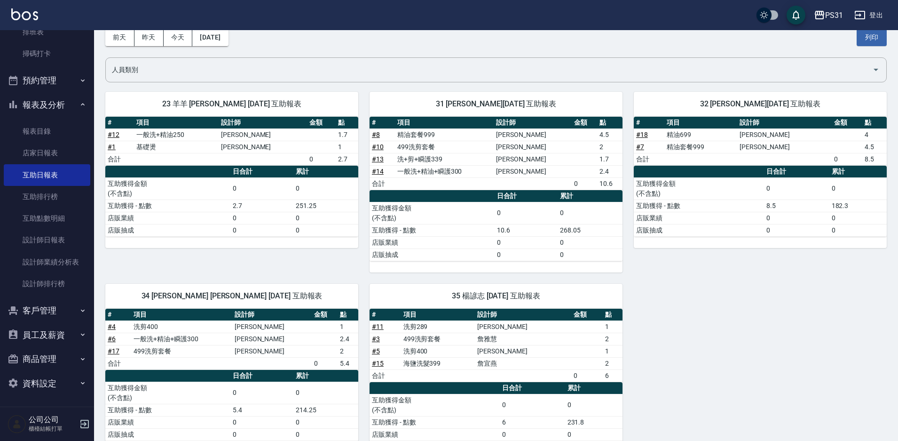
click at [47, 103] on button "報表及分析" at bounding box center [47, 105] width 87 height 24
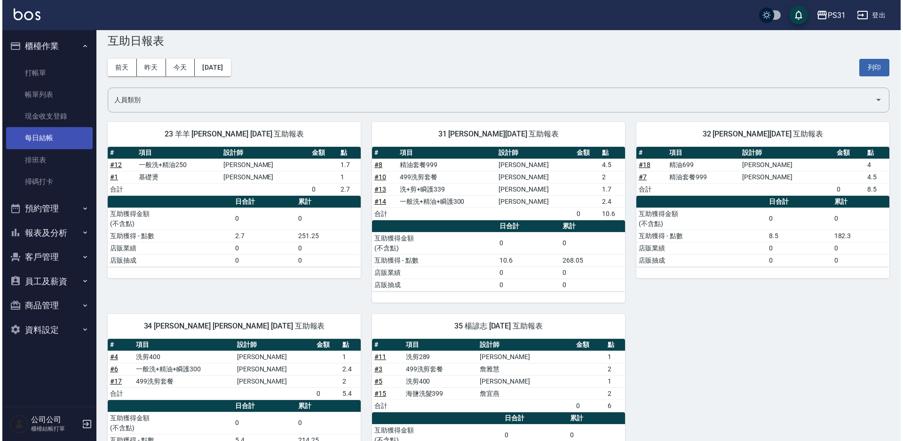
scroll to position [0, 0]
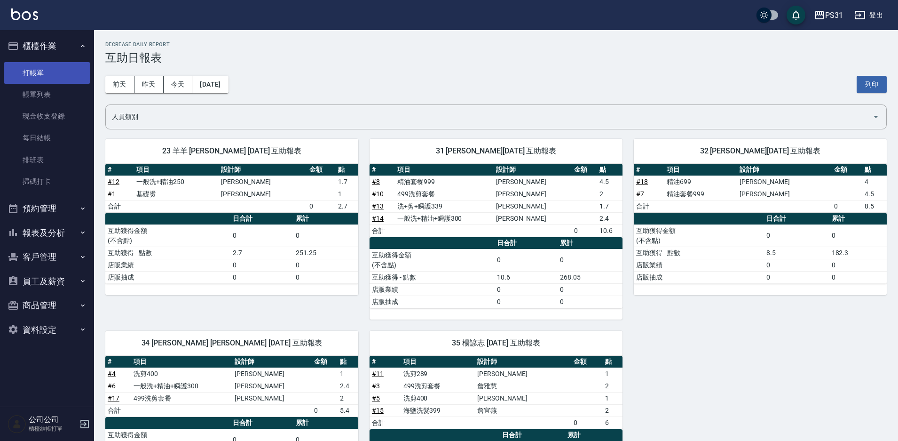
click at [39, 73] on link "打帳單" at bounding box center [47, 73] width 87 height 22
